Goal: Navigation & Orientation: Go to known website

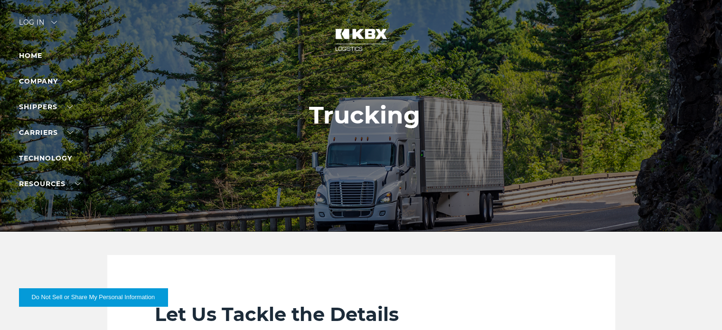
click at [35, 24] on div "Log in" at bounding box center [38, 26] width 38 height 14
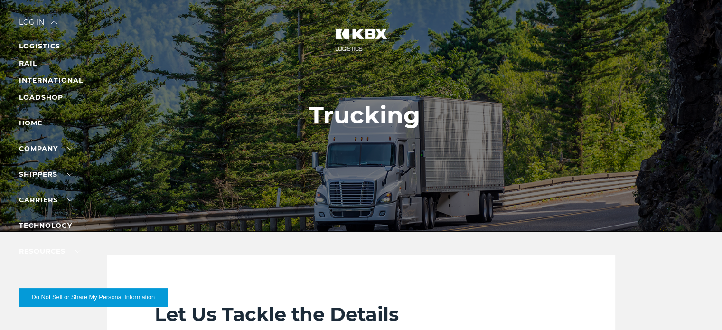
click at [38, 45] on link "LOGISTICS" at bounding box center [39, 46] width 41 height 9
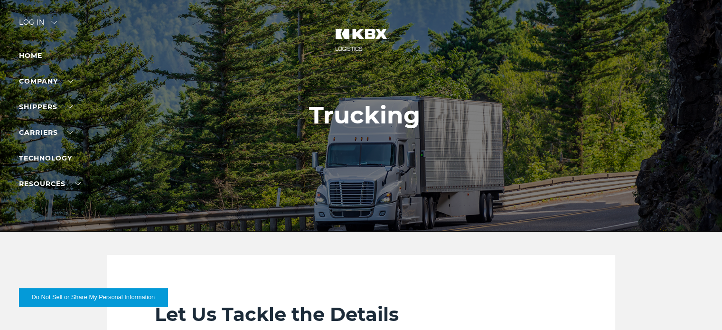
click at [28, 18] on div at bounding box center [364, 115] width 729 height 231
click at [32, 55] on link "Home" at bounding box center [30, 55] width 23 height 9
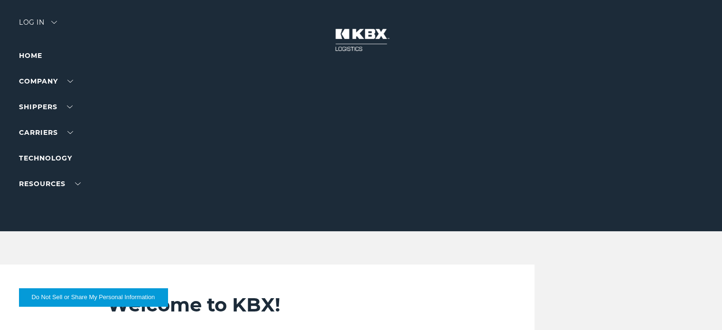
click at [32, 20] on div "Log in" at bounding box center [38, 26] width 38 height 14
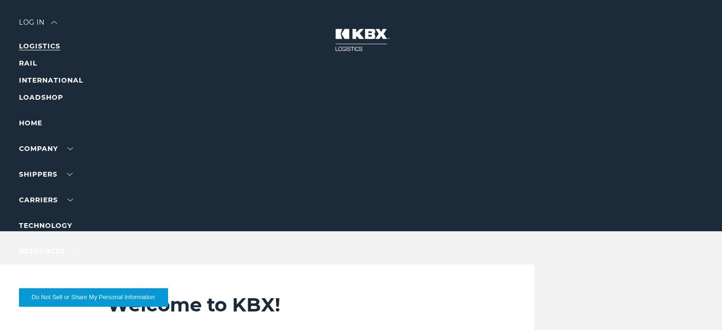
click at [36, 45] on link "LOGISTICS" at bounding box center [39, 46] width 41 height 9
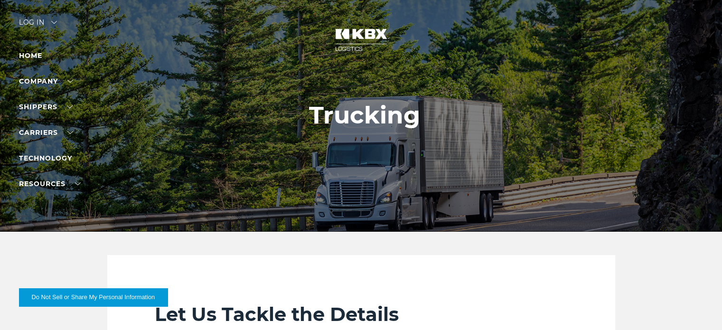
click at [29, 19] on div "Log in" at bounding box center [38, 26] width 38 height 14
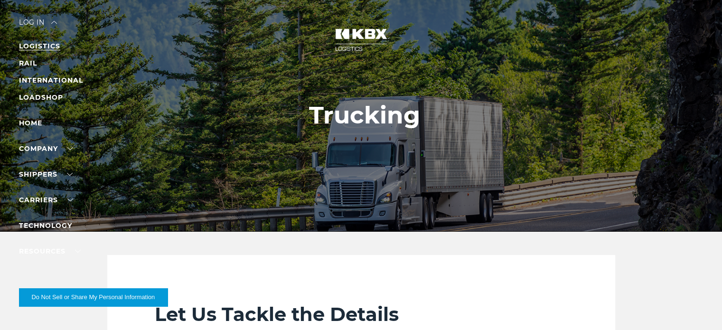
click at [36, 44] on link "LOGISTICS" at bounding box center [39, 46] width 41 height 9
